Goal: Find specific page/section: Find specific page/section

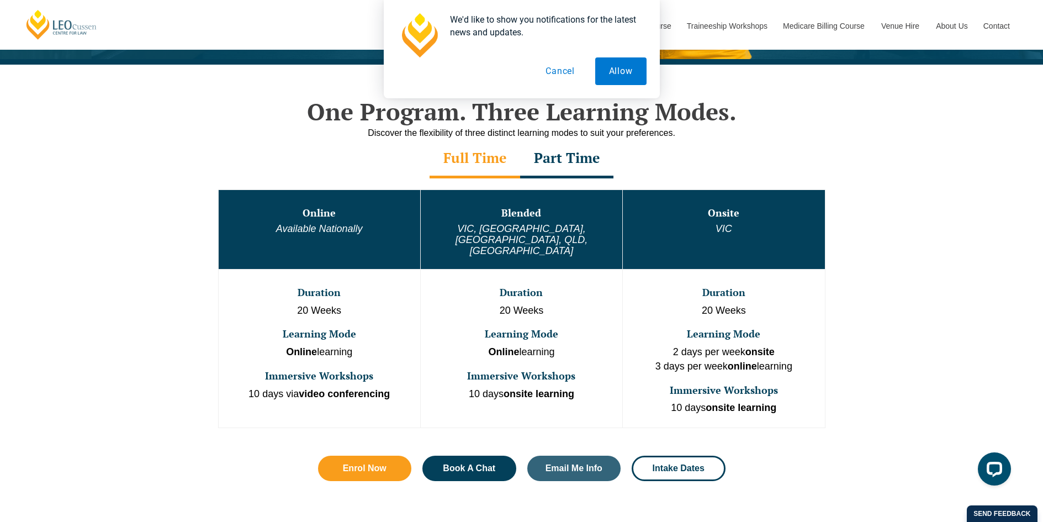
click at [556, 156] on div "Part Time" at bounding box center [566, 159] width 93 height 39
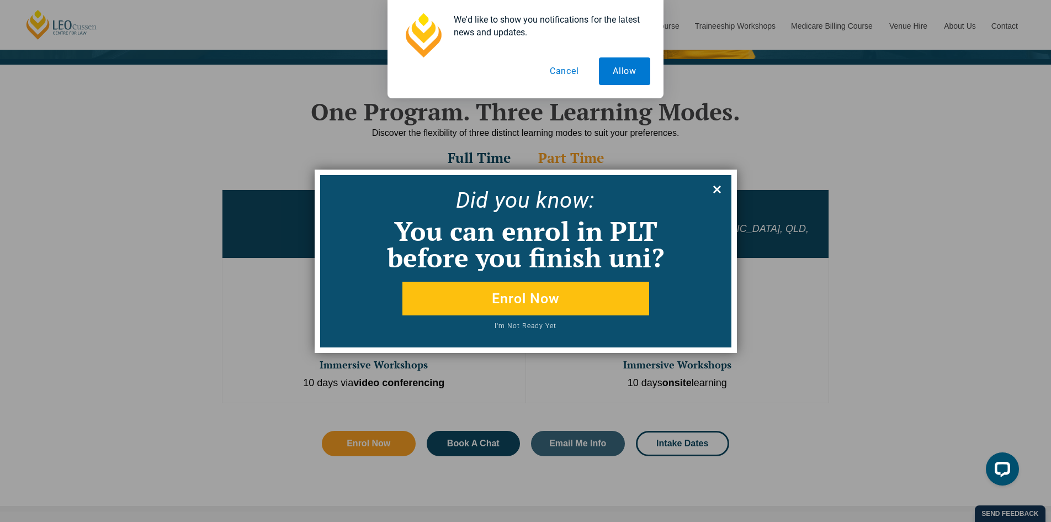
click at [717, 187] on icon at bounding box center [717, 189] width 12 height 12
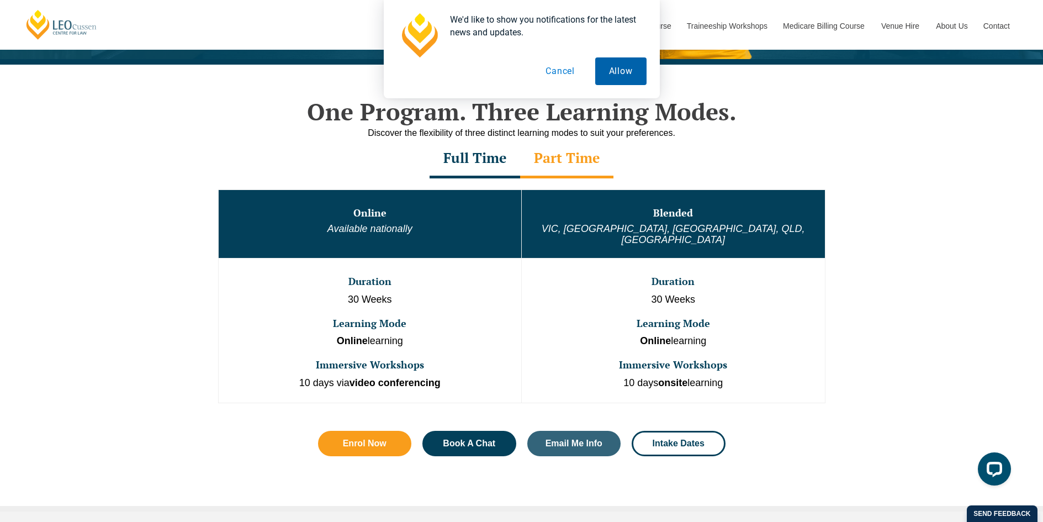
click at [612, 66] on button "Allow" at bounding box center [620, 71] width 51 height 28
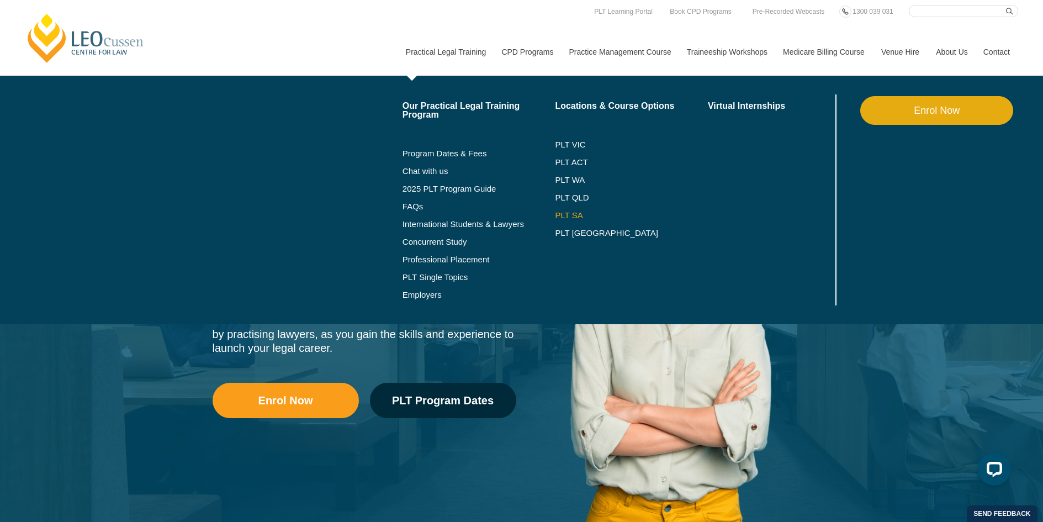
click at [571, 217] on link "PLT SA" at bounding box center [631, 215] width 153 height 9
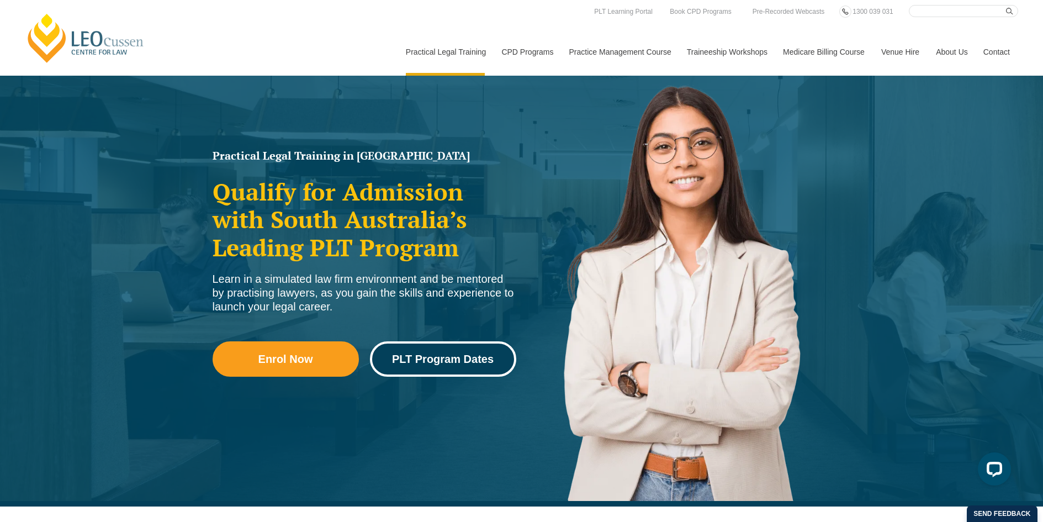
click at [432, 356] on span "PLT Program Dates" at bounding box center [443, 358] width 102 height 11
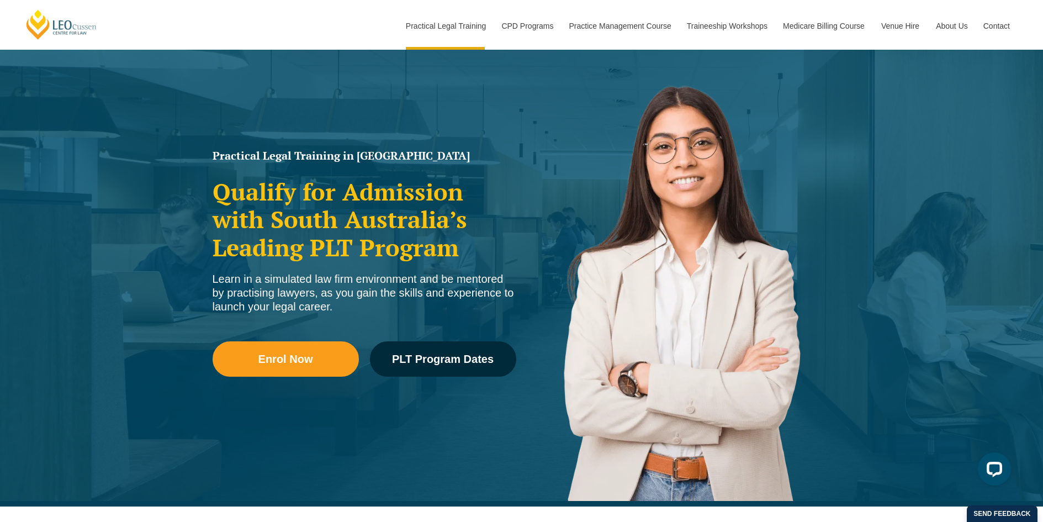
scroll to position [1424, 0]
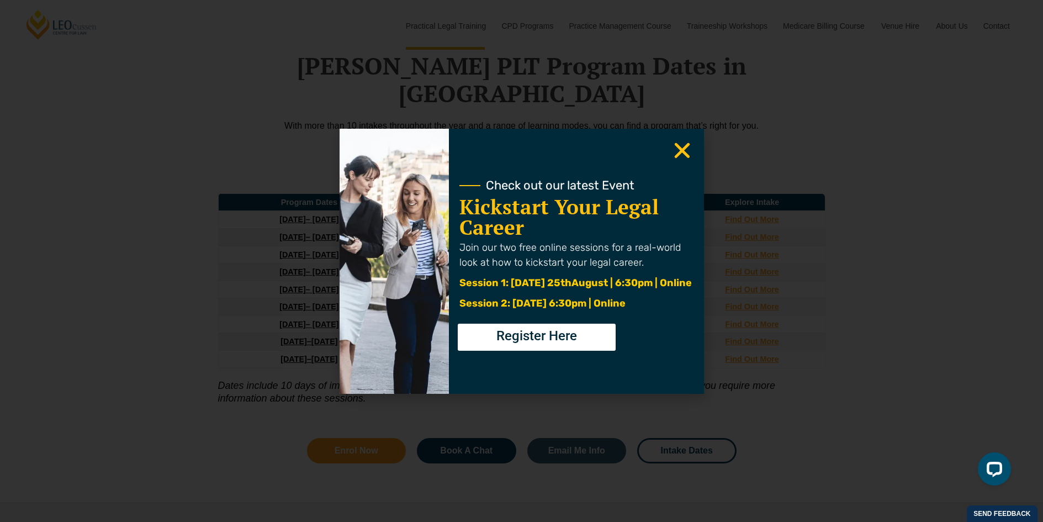
click at [683, 145] on icon "Close" at bounding box center [682, 151] width 22 height 22
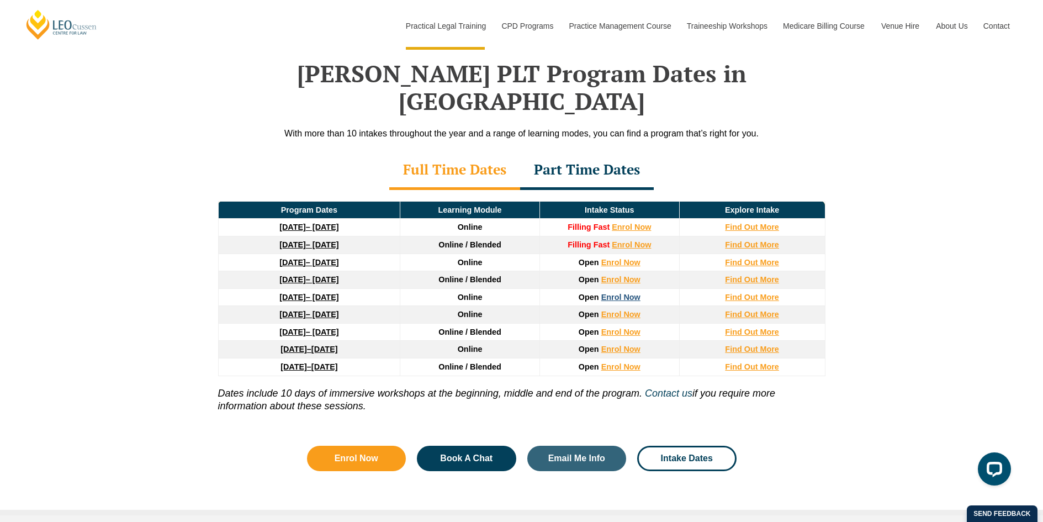
scroll to position [1369, 0]
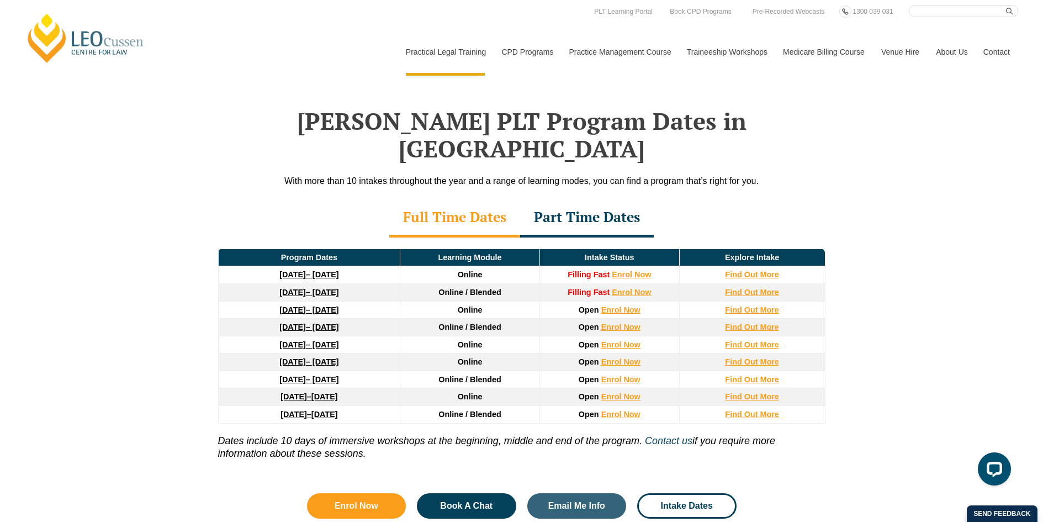
click at [995, 52] on link "Contact" at bounding box center [996, 51] width 43 height 47
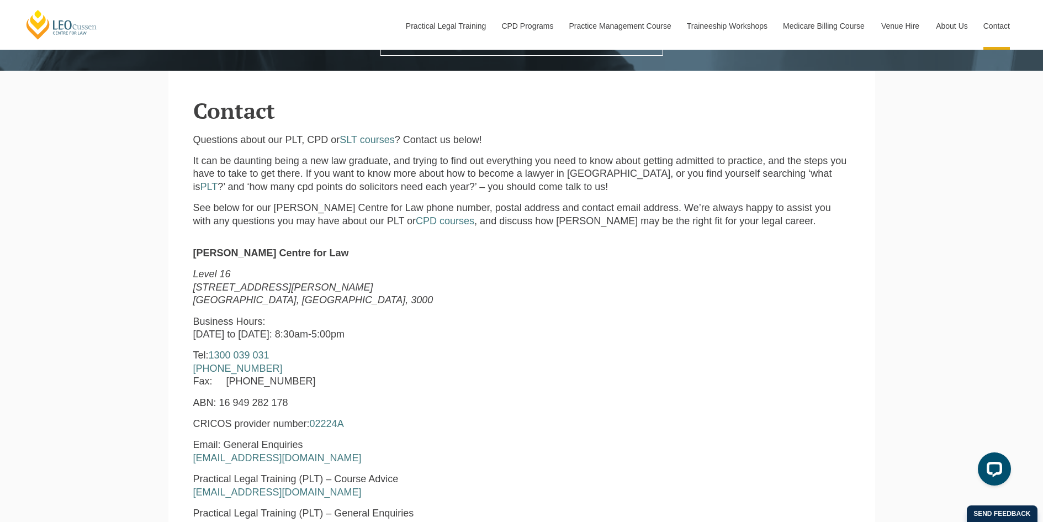
scroll to position [209, 0]
